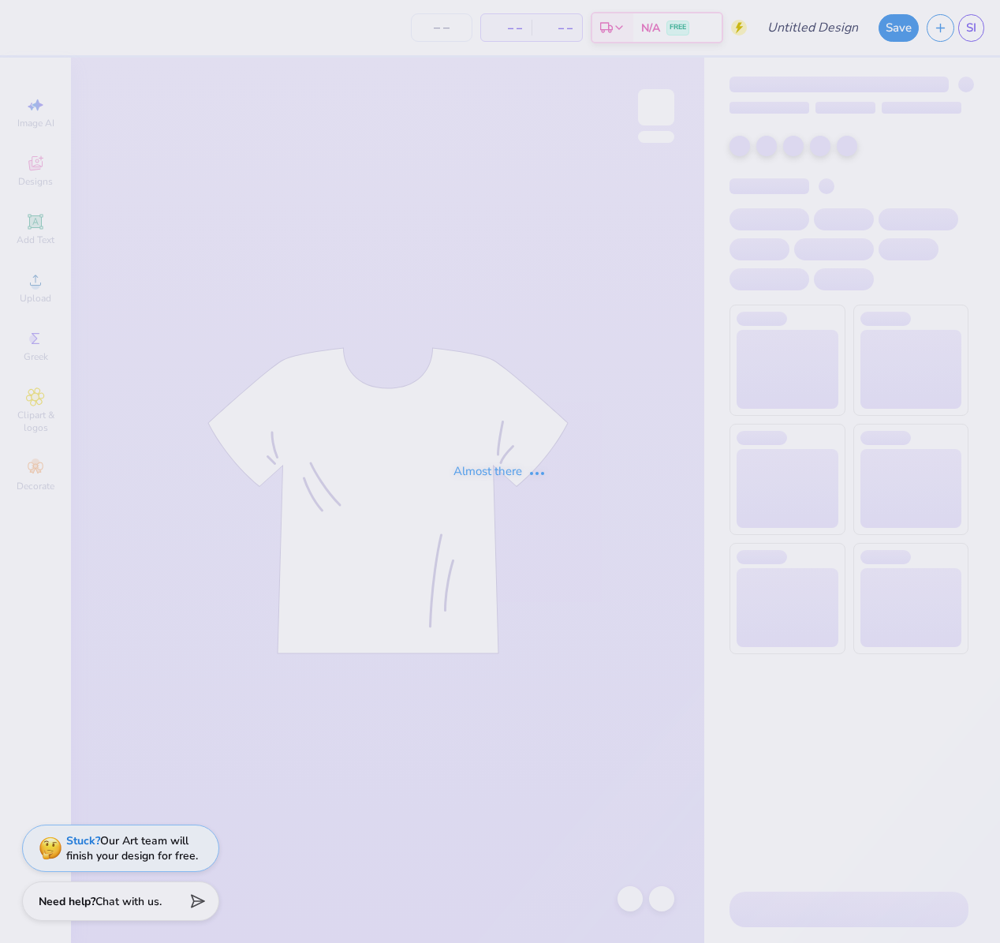
type input "SHIRT FAV"
type input "12"
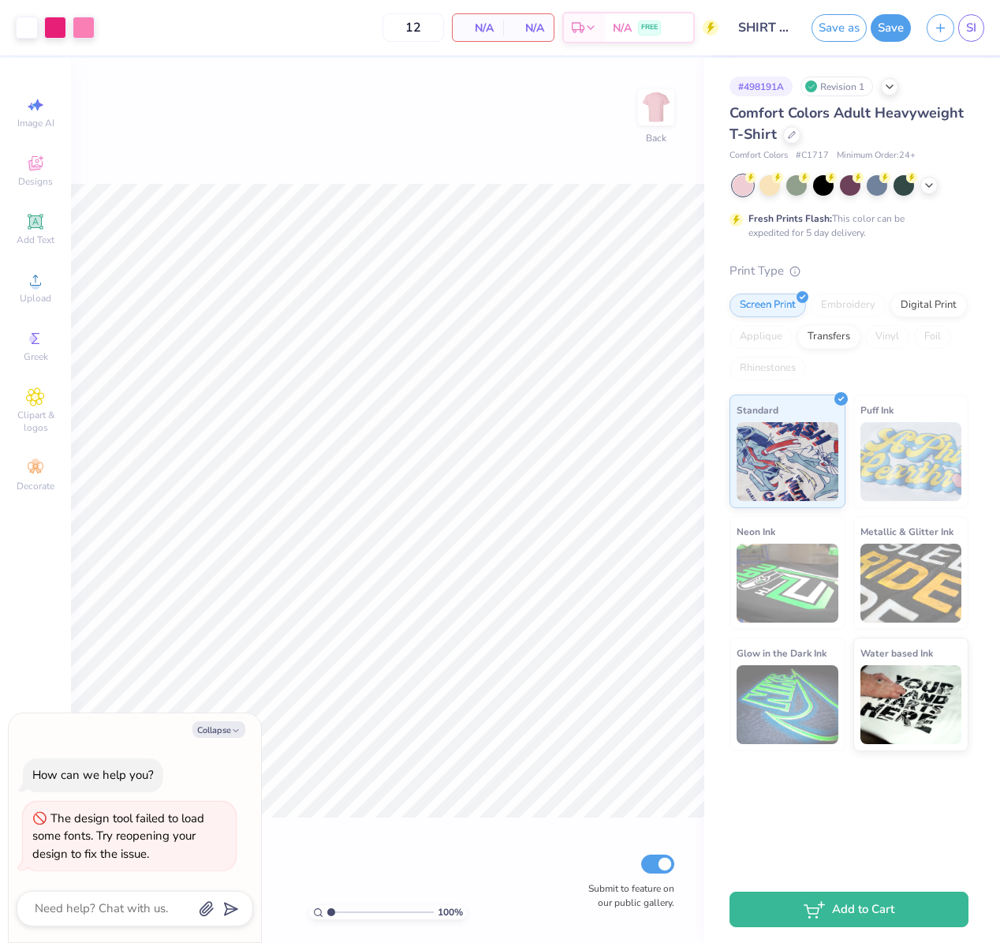
type textarea "x"
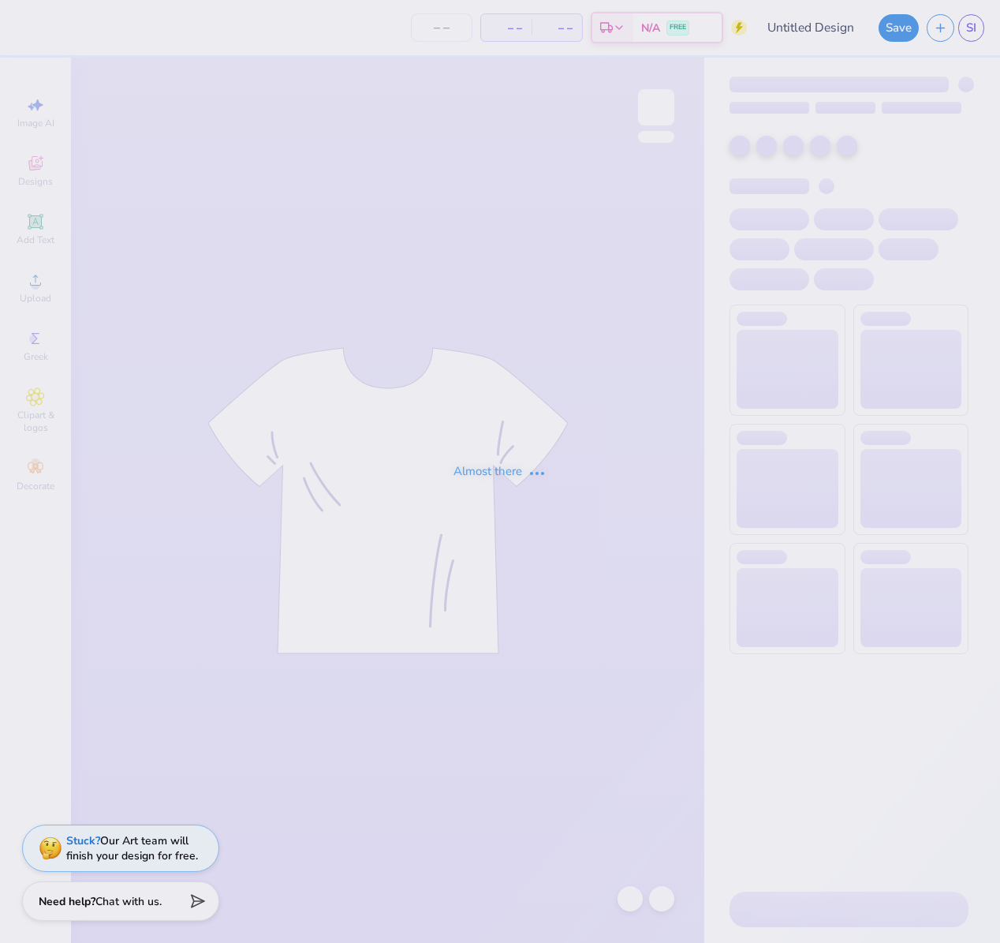
type input "SHIRT FAV"
type input "12"
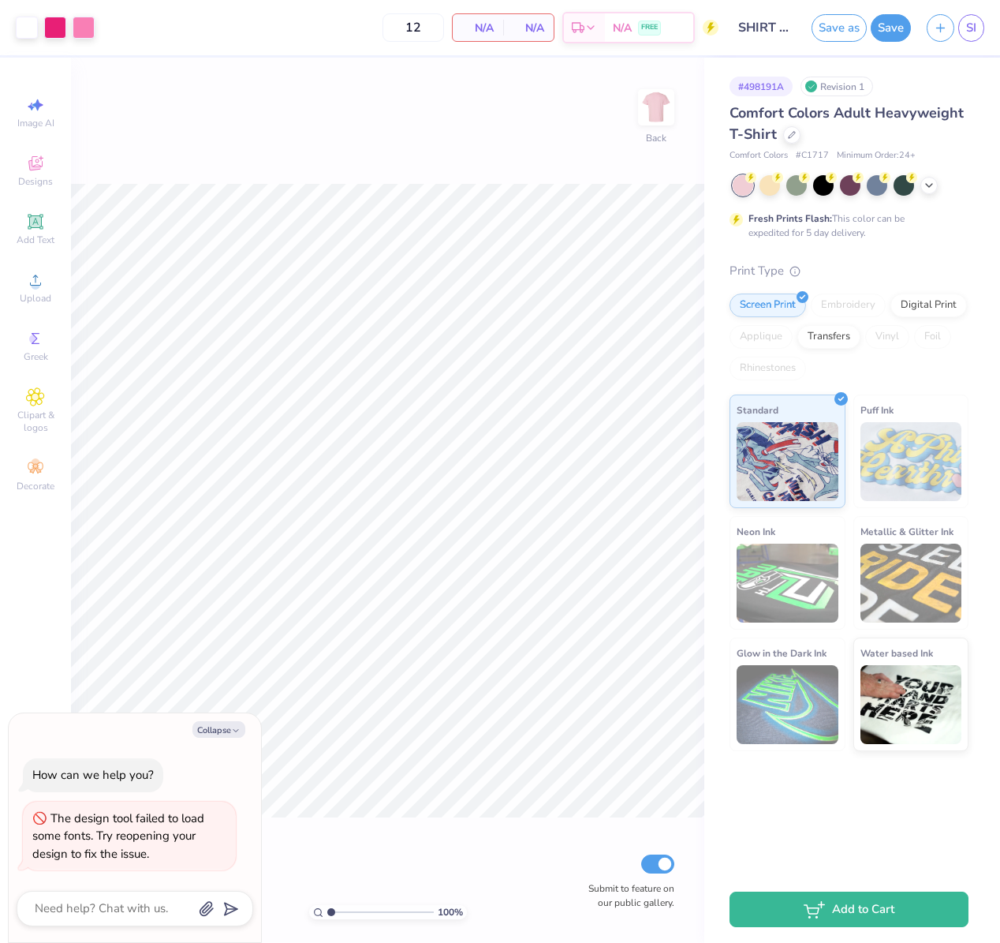
type textarea "x"
type input "1.92"
type textarea "x"
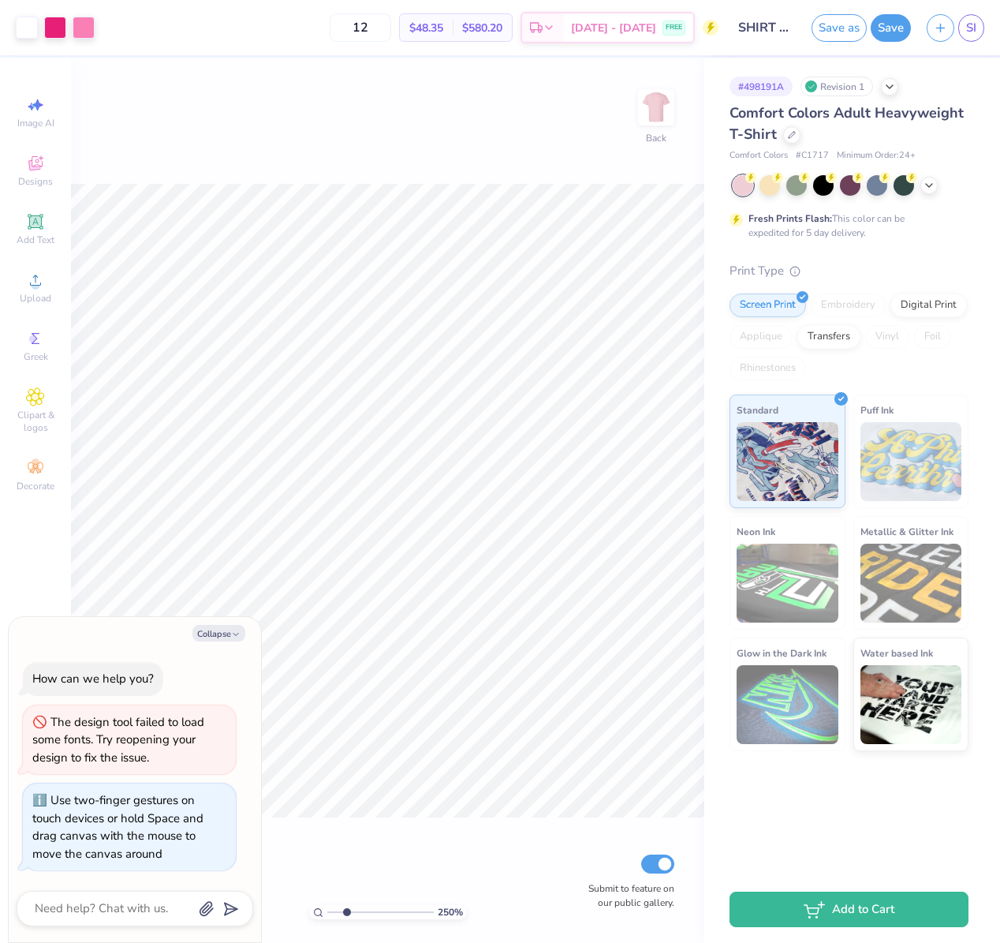
drag, startPoint x: 332, startPoint y: 911, endPoint x: 346, endPoint y: 911, distance: 14.2
type input "2.5"
click at [346, 911] on input "range" at bounding box center [380, 912] width 107 height 14
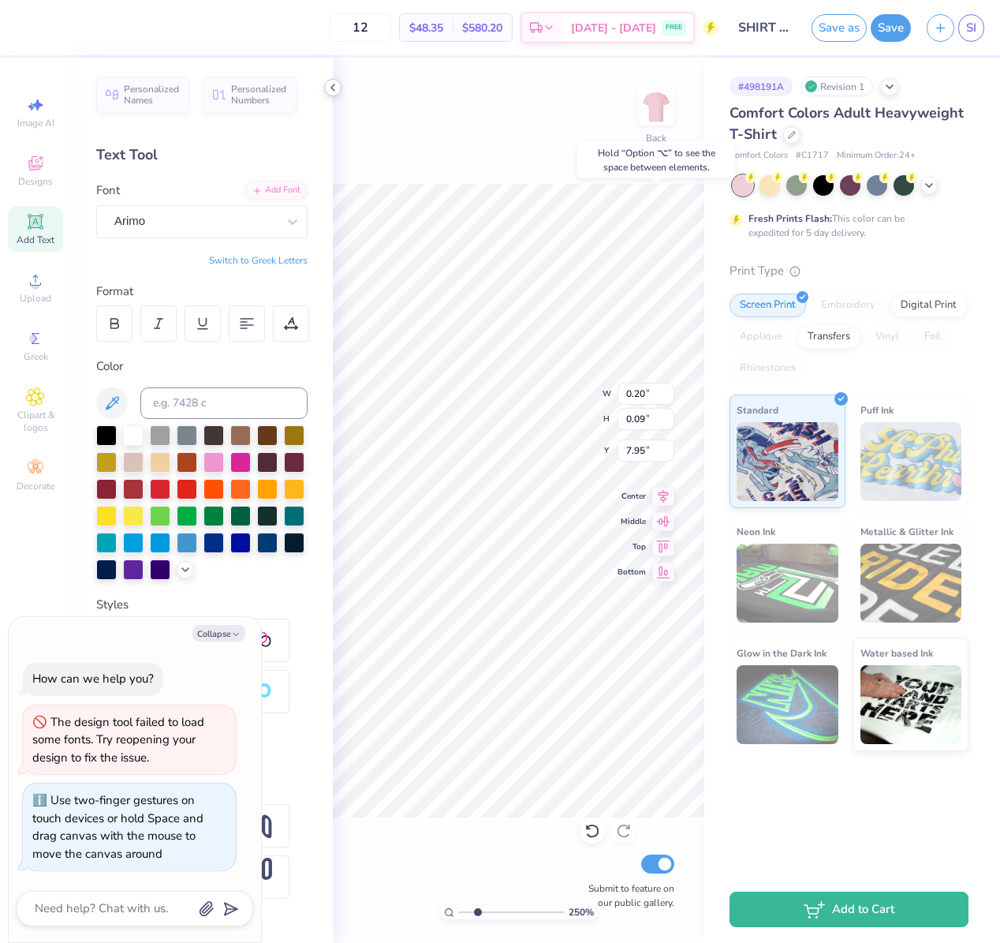
click at [333, 87] on icon at bounding box center [333, 87] width 13 height 13
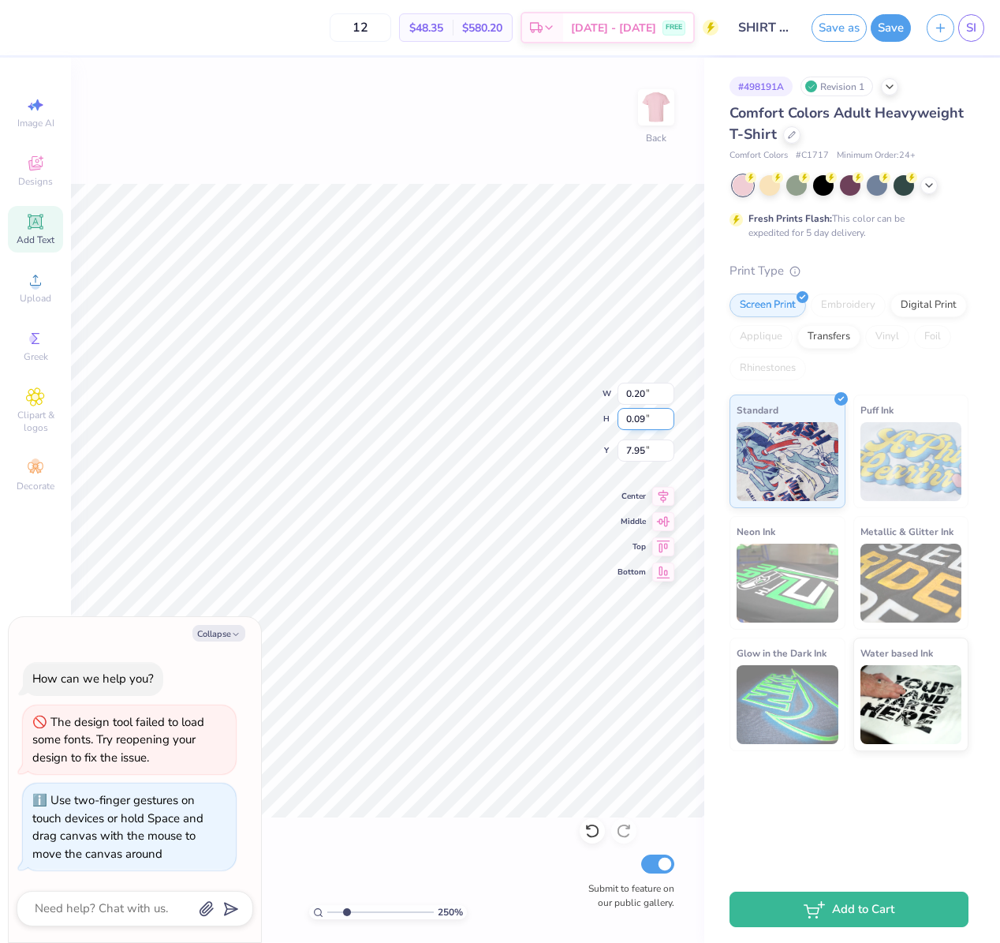
click at [563, 412] on div "250 % Back W 0.20 0.20 " H 0.09 0.09 " Y 7.95 7.95 " Center Middle Top Bottom S…" at bounding box center [388, 500] width 634 height 885
click at [443, 28] on span "$48.35" at bounding box center [427, 28] width 34 height 17
type textarea "x"
